Goal: Information Seeking & Learning: Check status

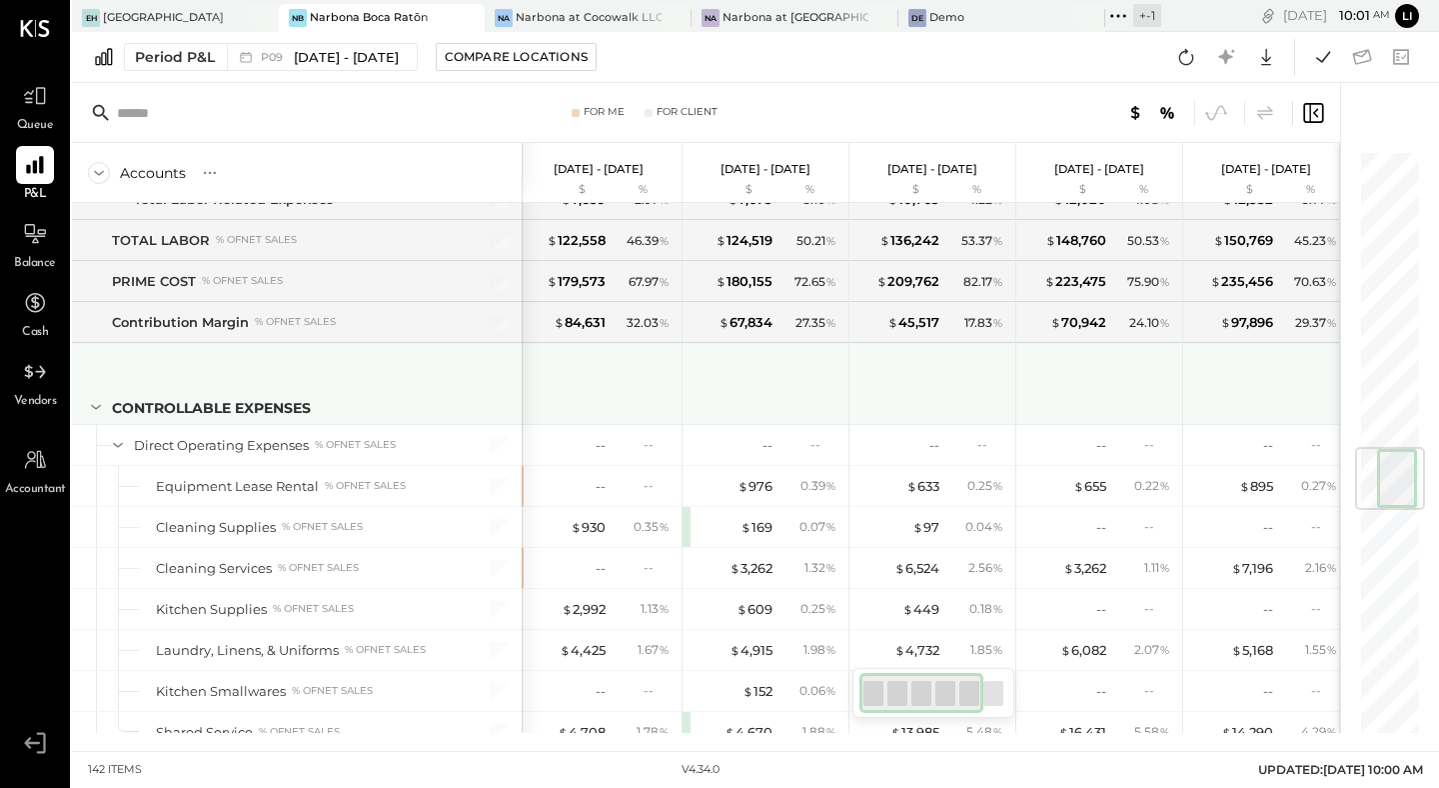
scroll to position [0, 7]
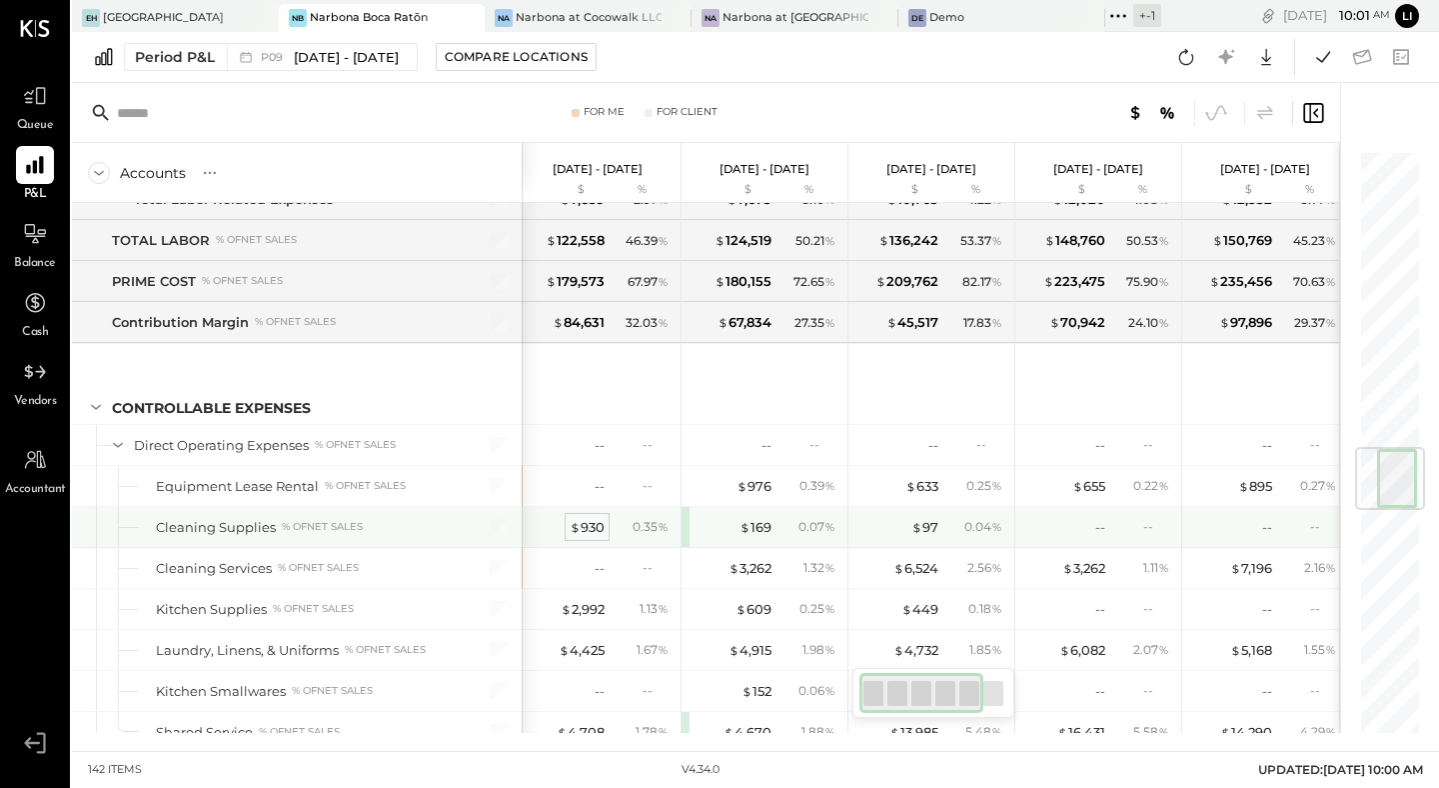
click at [585, 522] on div "$ 930" at bounding box center [587, 527] width 35 height 19
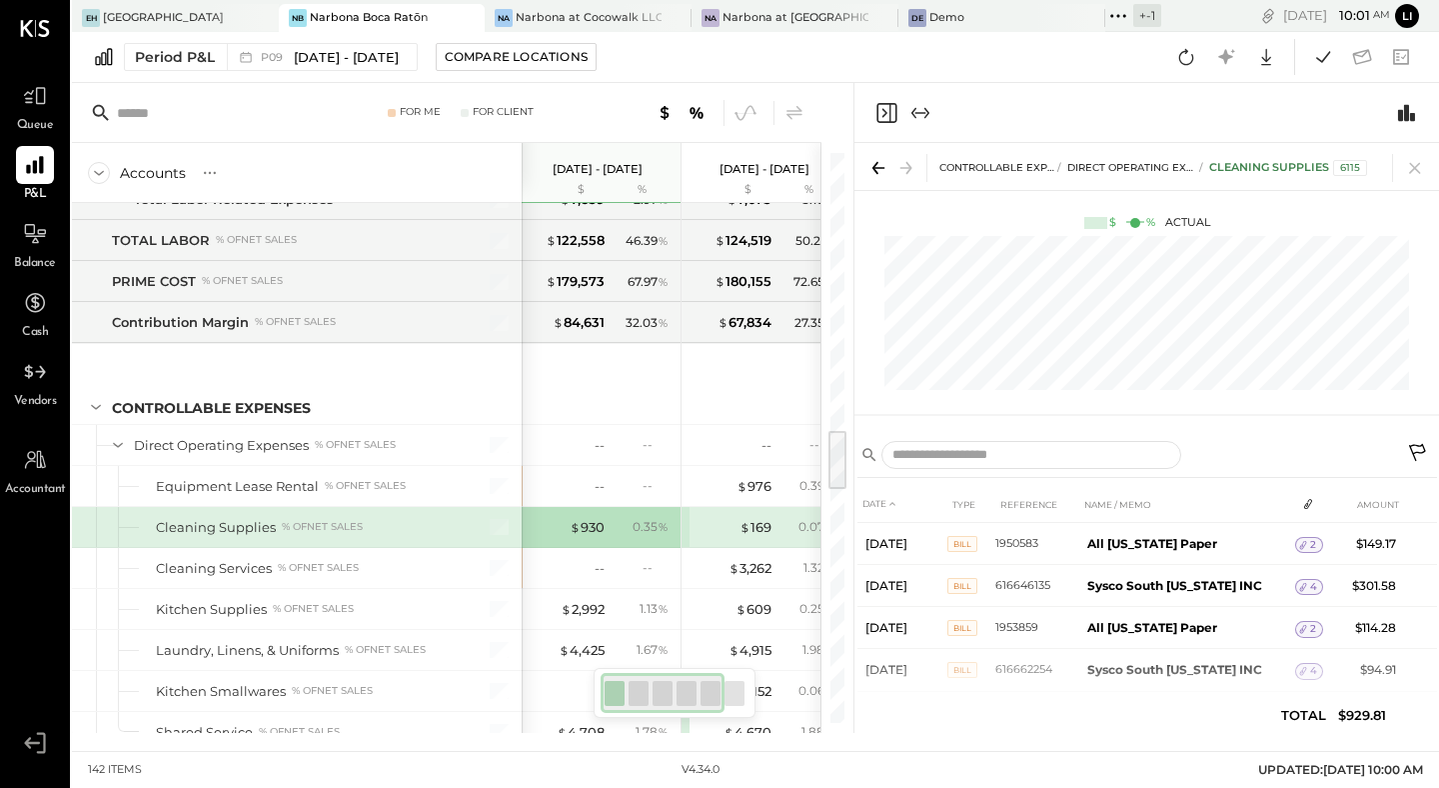
click at [882, 120] on icon "Close panel" at bounding box center [886, 113] width 24 height 24
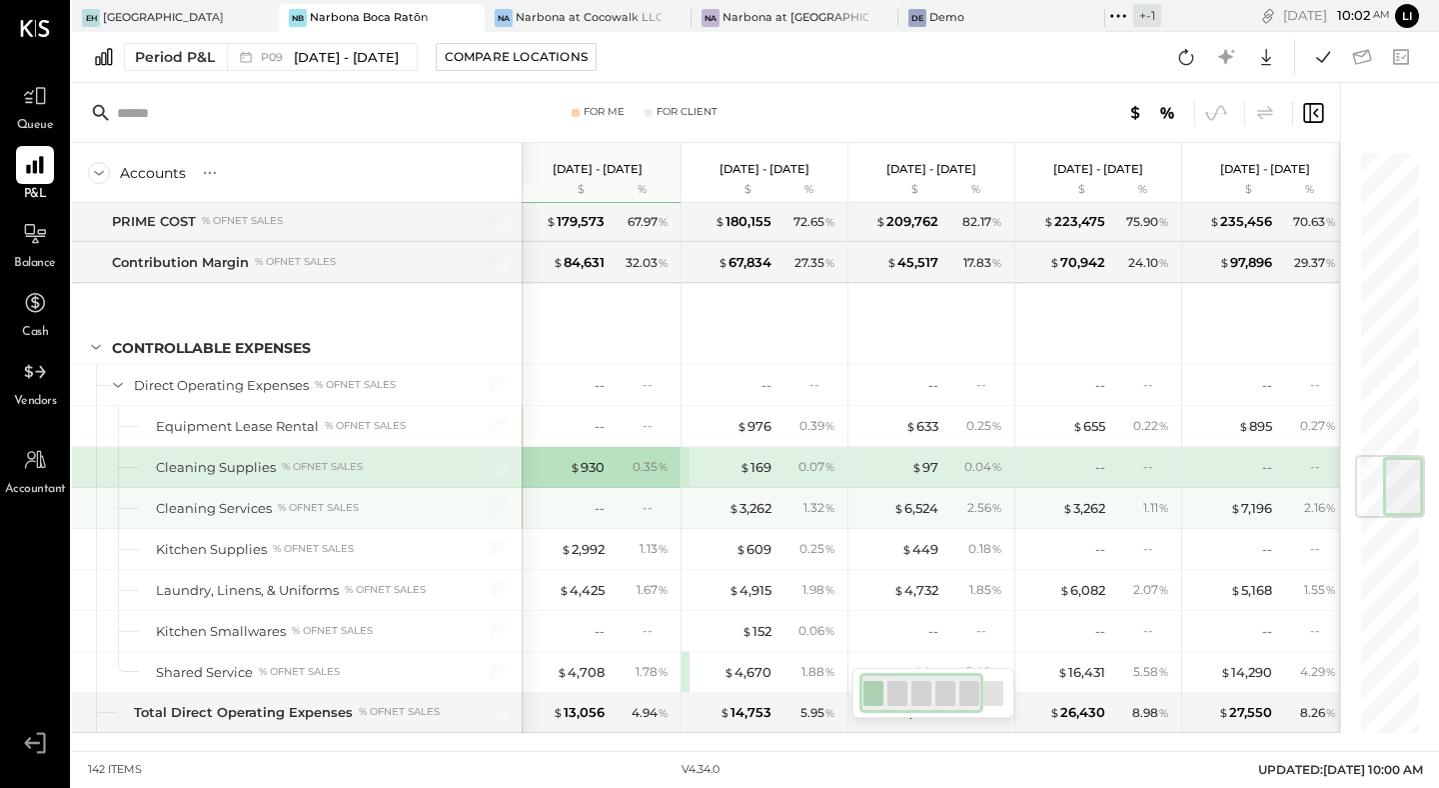
scroll to position [2580, 0]
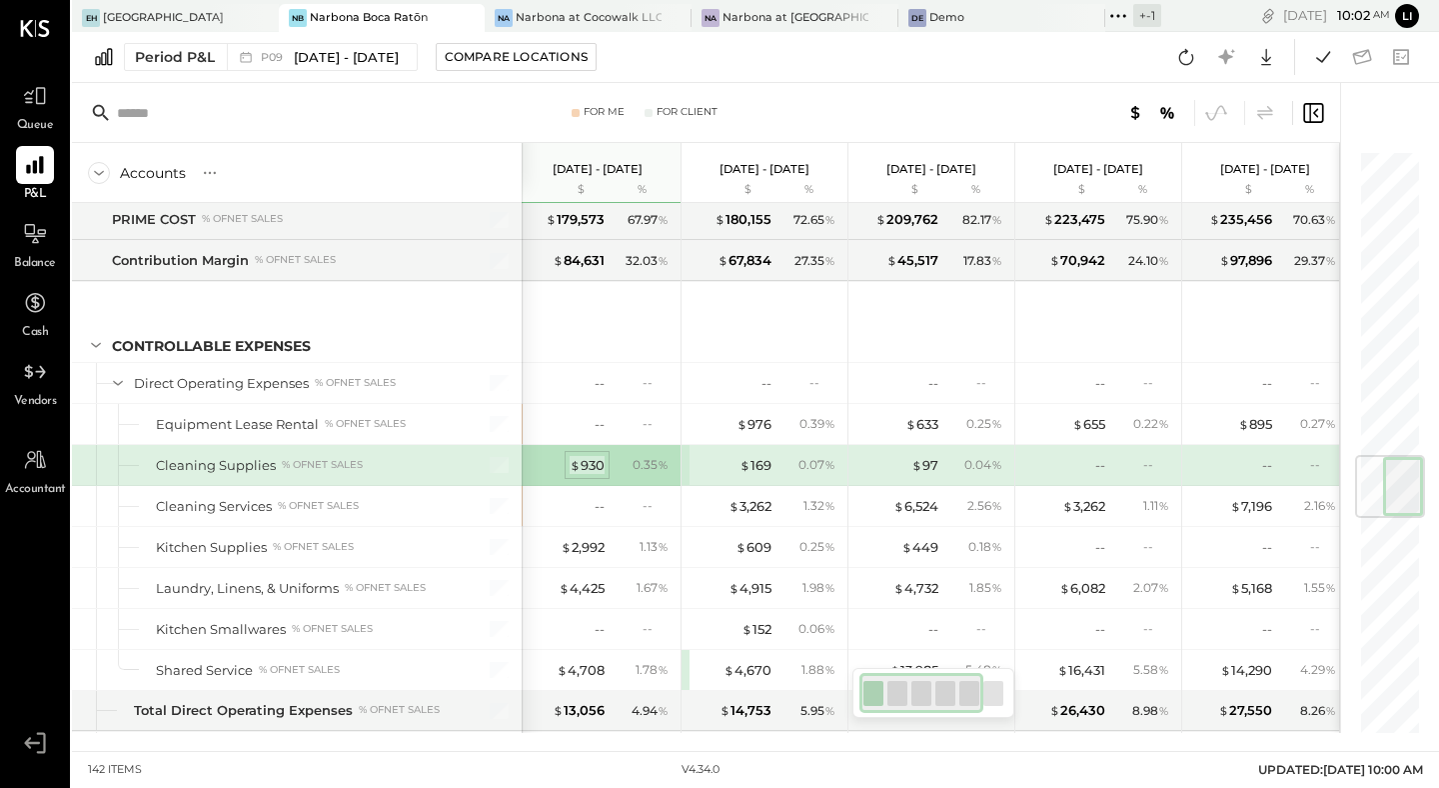
click at [597, 468] on div "$ 930" at bounding box center [587, 465] width 35 height 19
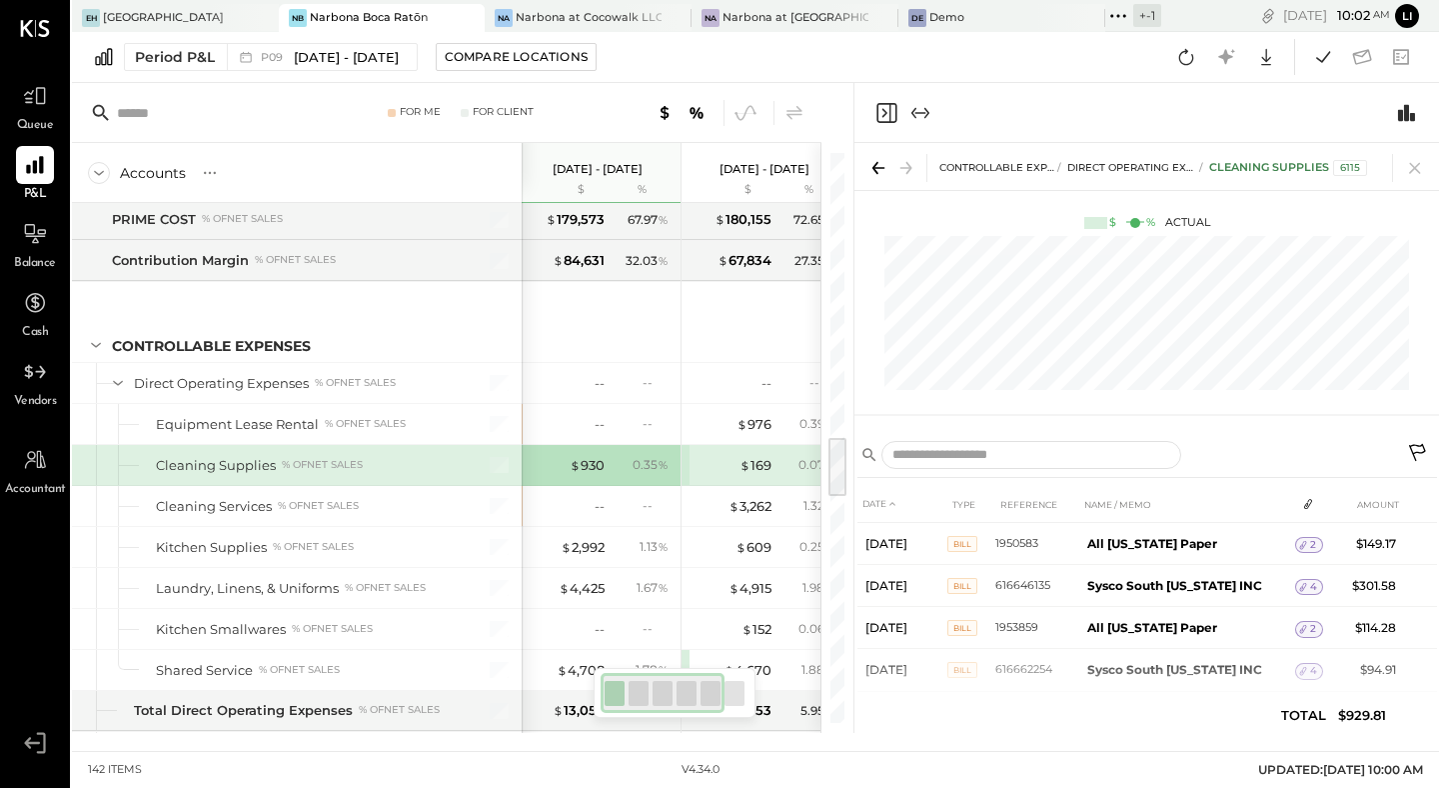
click at [882, 115] on icon "Close panel" at bounding box center [886, 113] width 24 height 24
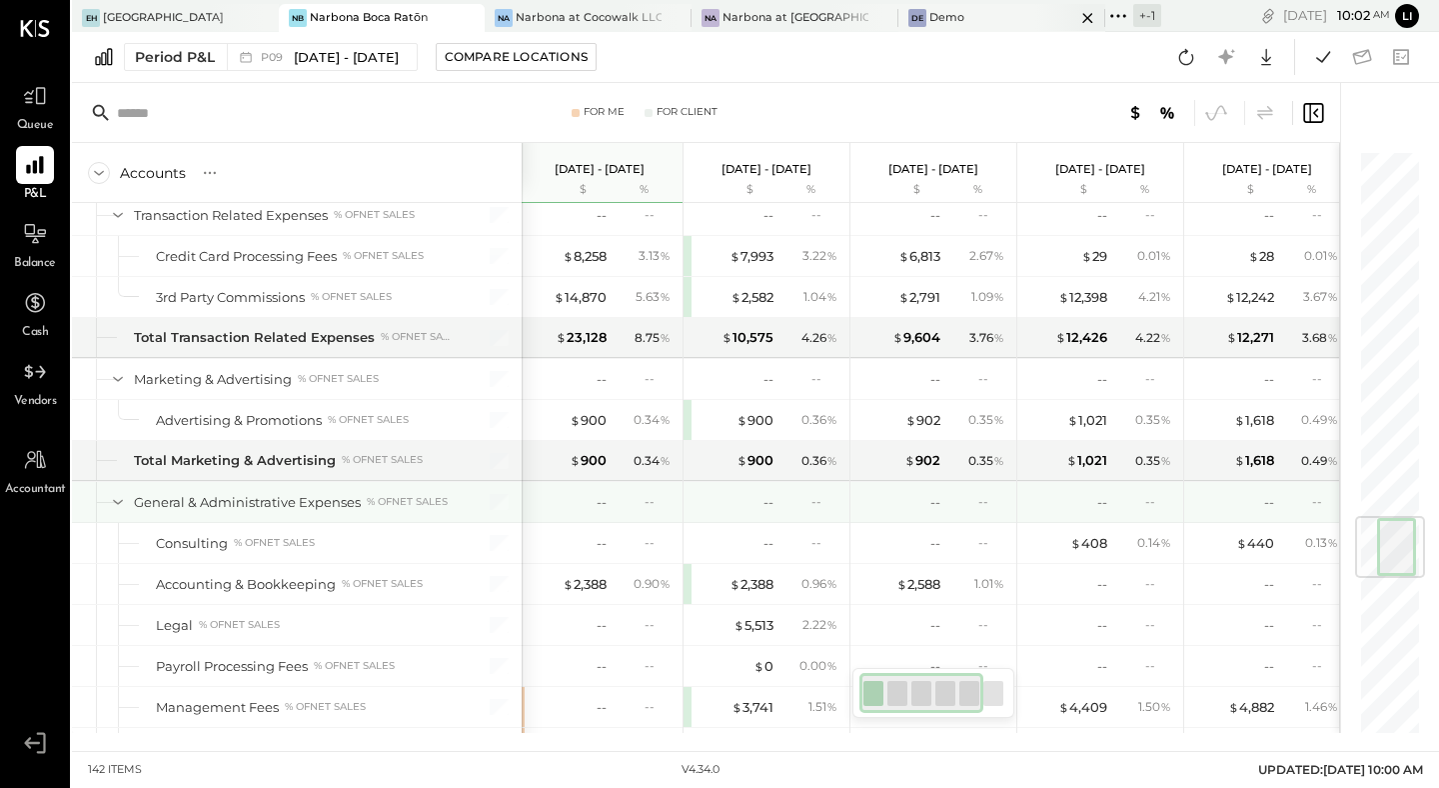
scroll to position [3127, 0]
